Goal: Information Seeking & Learning: Understand process/instructions

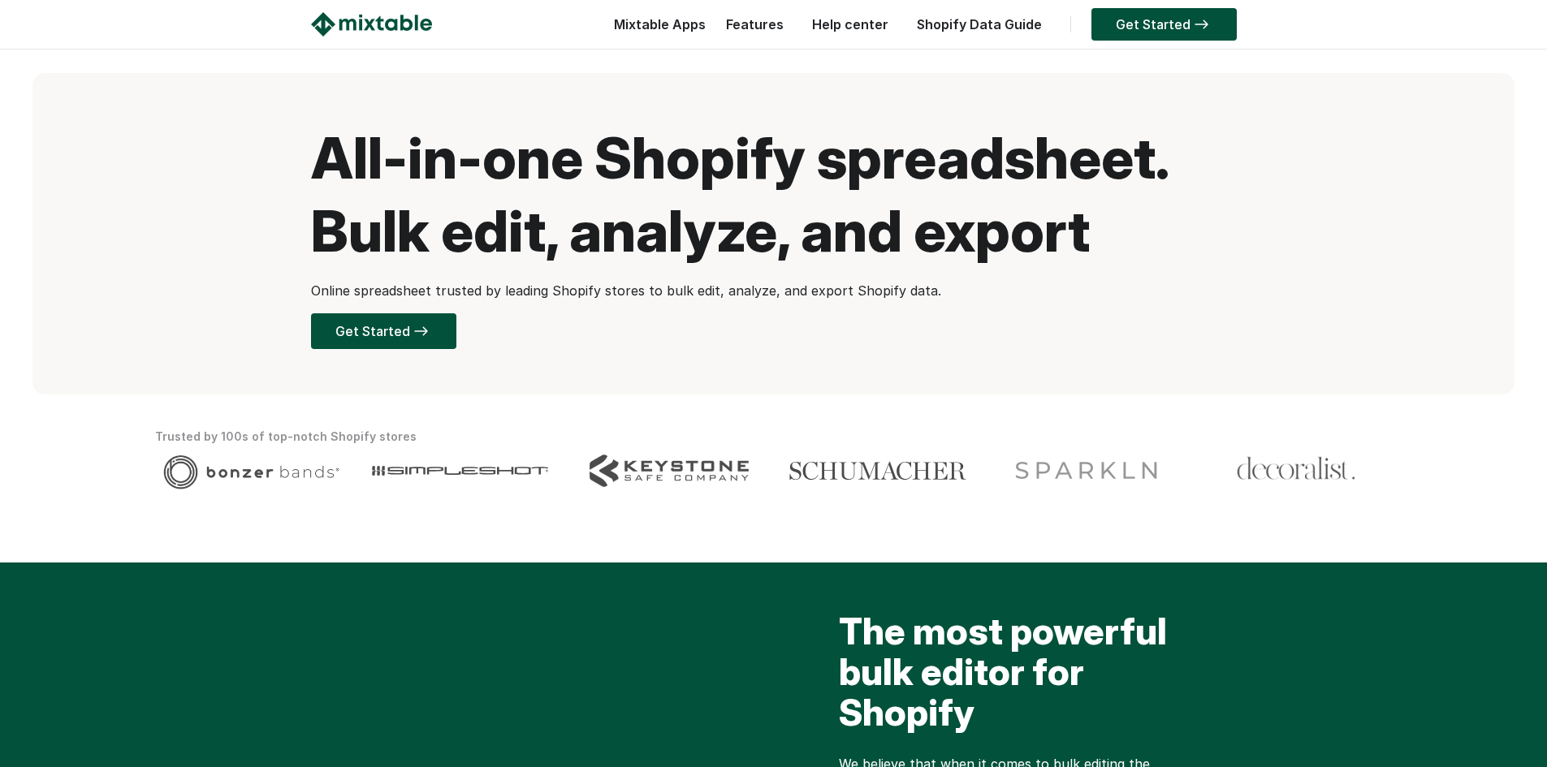
click at [869, 24] on link "Help center" at bounding box center [850, 24] width 93 height 16
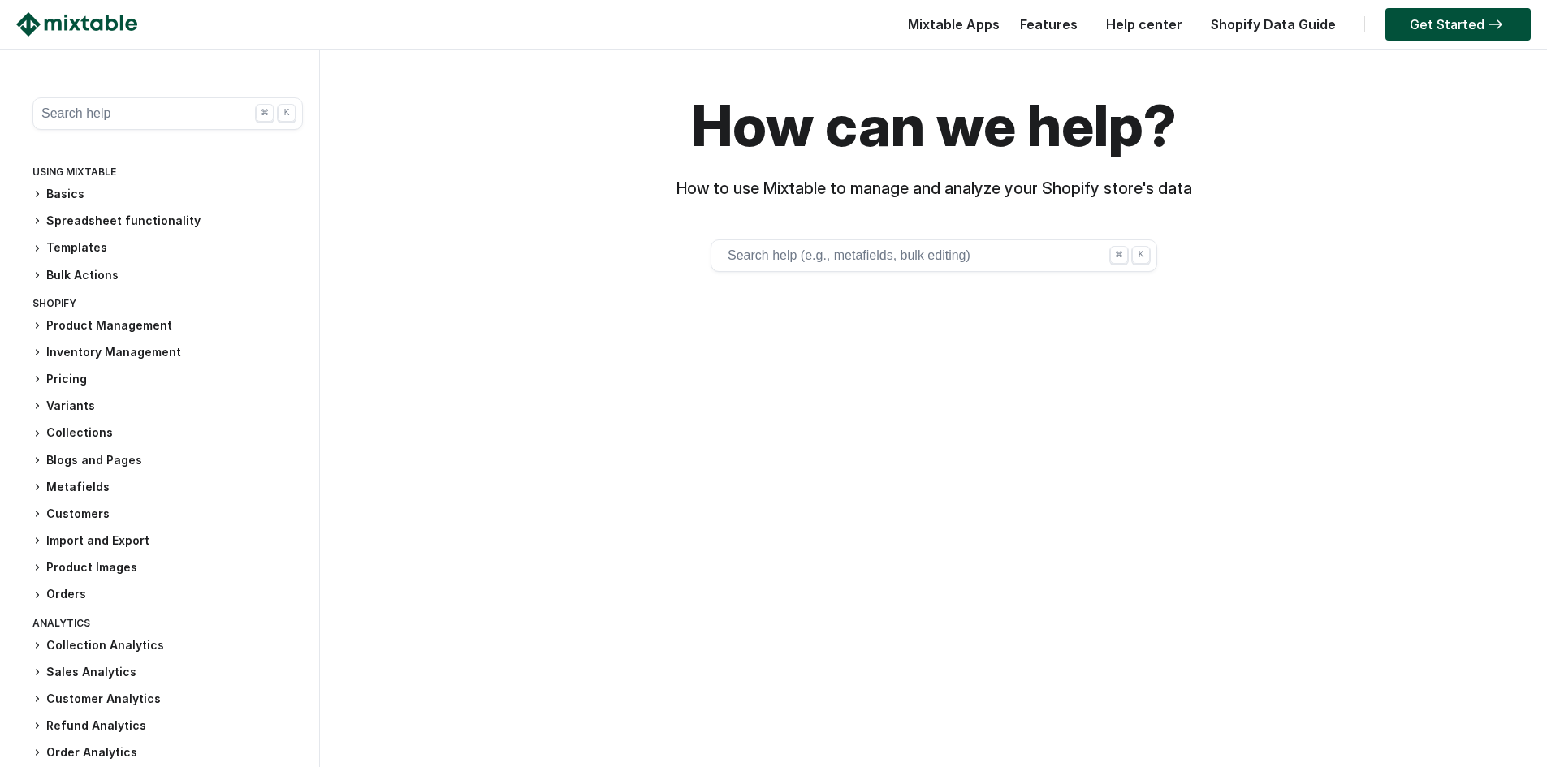
click at [119, 319] on h3 "Product Management" at bounding box center [167, 325] width 270 height 17
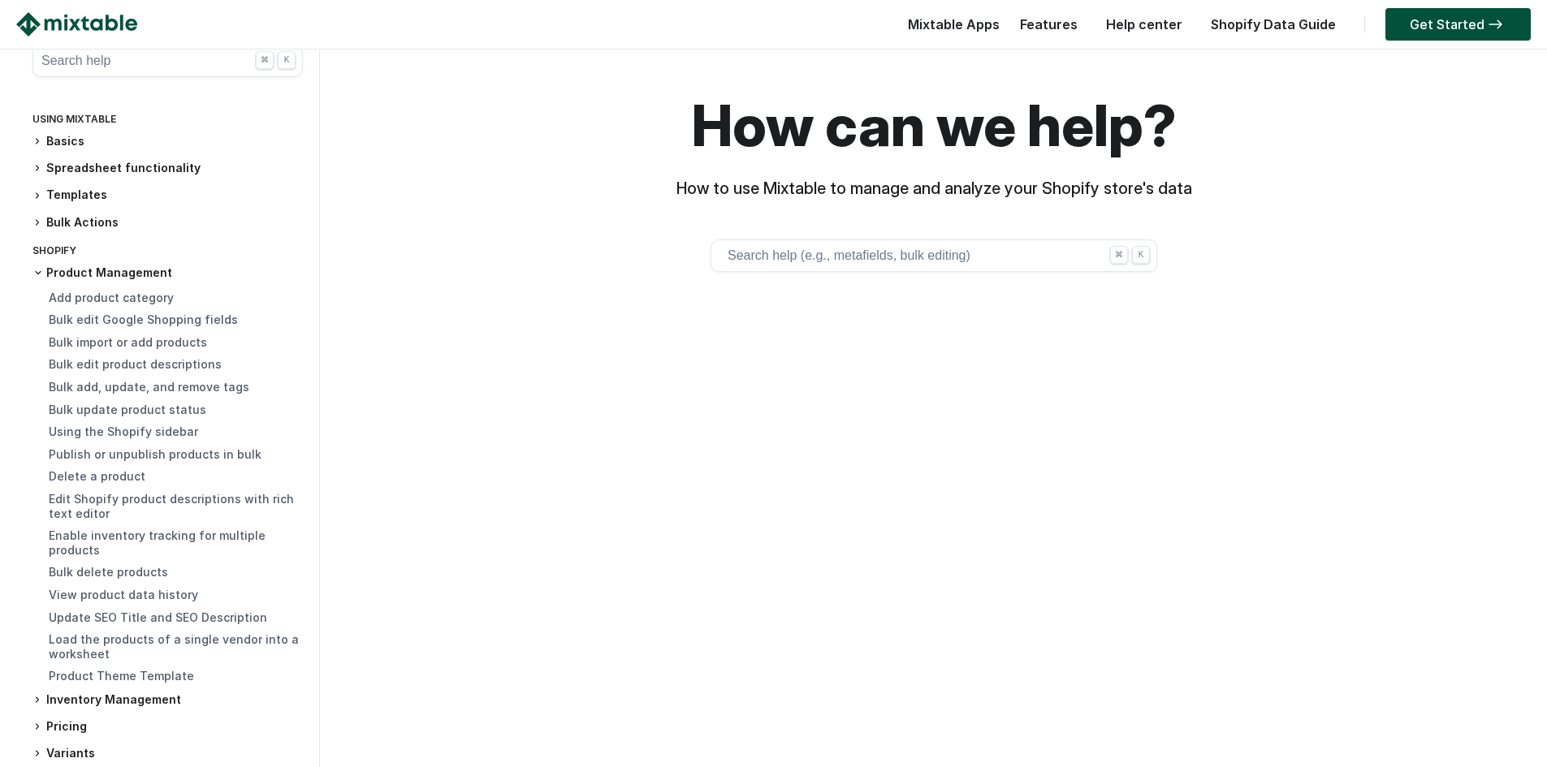
scroll to position [81, 0]
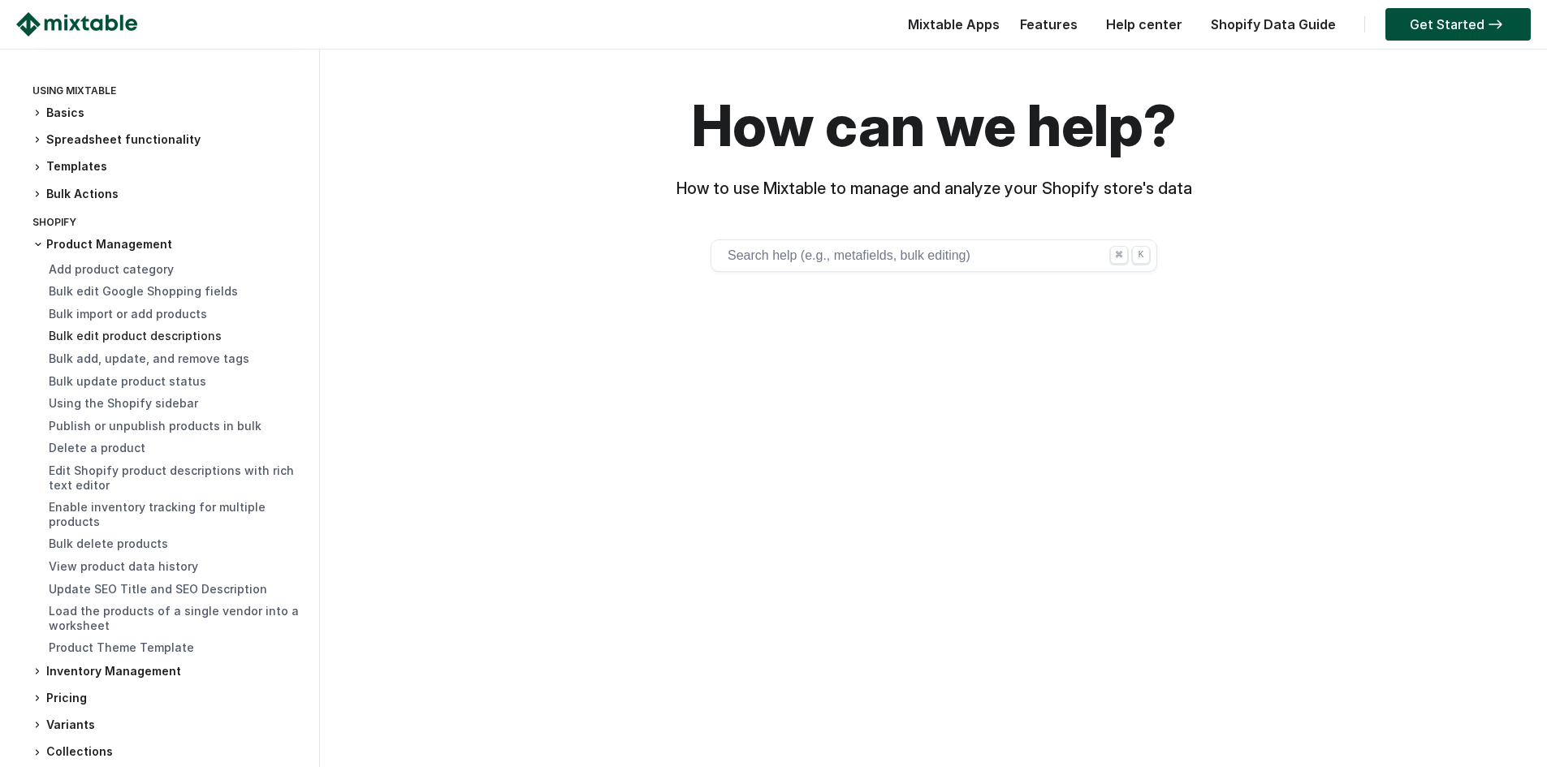
click at [146, 334] on link "Bulk edit product descriptions" at bounding box center [135, 336] width 173 height 14
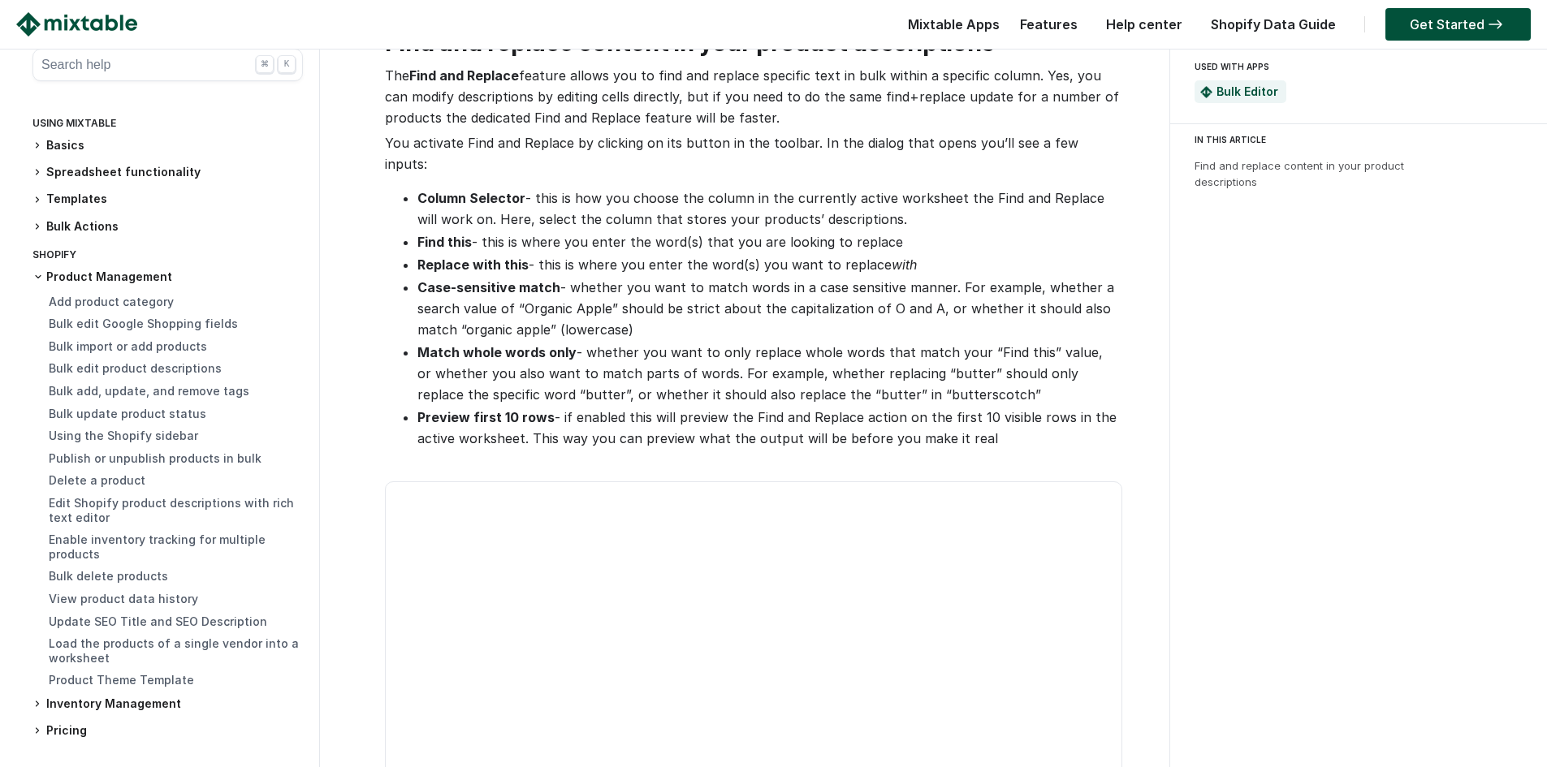
click at [89, 67] on button "Search help ⌘ K" at bounding box center [167, 65] width 270 height 32
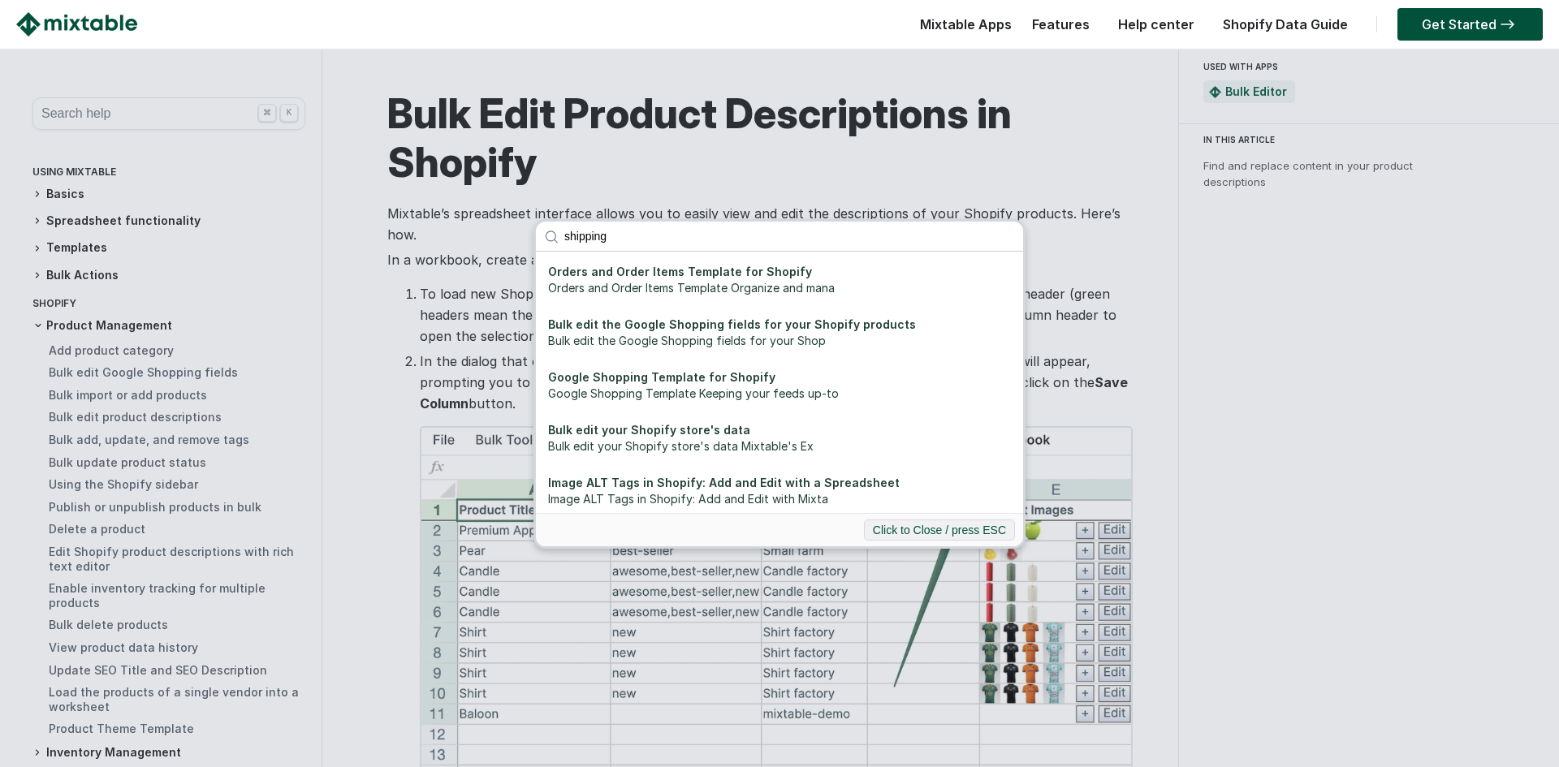
type input "shipping"
click button "submit" at bounding box center [0, 0] width 0 height 0
click at [693, 429] on div "Bulk edit your Shopify store's data" at bounding box center [779, 430] width 463 height 16
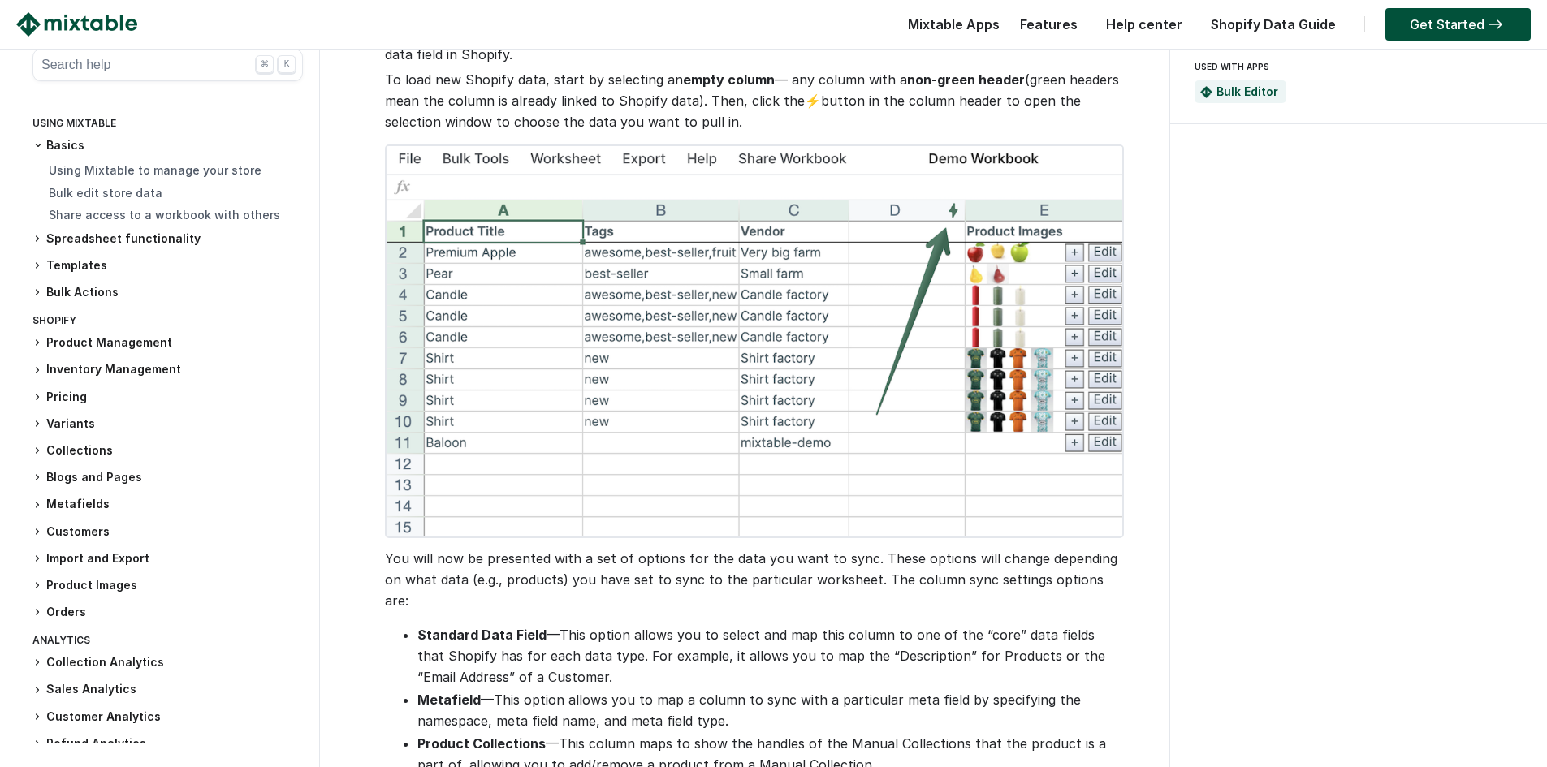
scroll to position [974, 0]
